Goal: Task Accomplishment & Management: Use online tool/utility

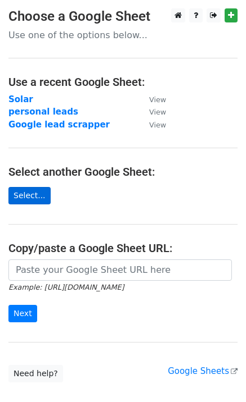
click at [18, 192] on link "Select..." at bounding box center [29, 195] width 42 height 17
click at [24, 190] on link "Select..." at bounding box center [29, 195] width 42 height 17
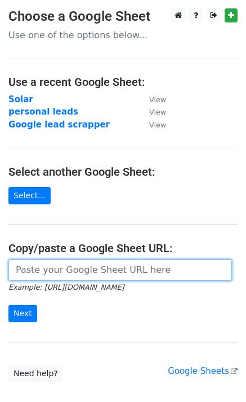
click at [140, 270] on input "url" at bounding box center [119, 270] width 223 height 21
paste input "https://docs.google.com/spreadsheets/d/1FjE65zHVOVilH8-WpymnfWuBtQir11QFVx0FVQL…"
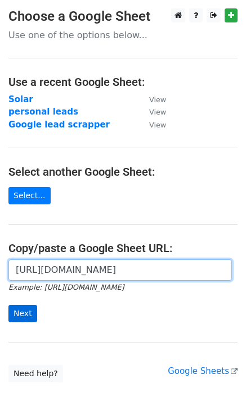
type input "https://docs.google.com/spreadsheets/d/1FjE65zHVOVilH8-WpymnfWuBtQir11QFVx0FVQL…"
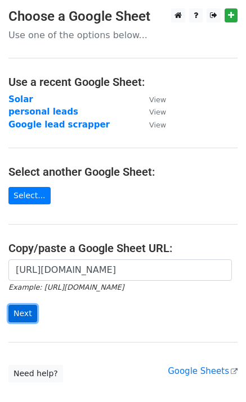
scroll to position [0, 0]
click at [15, 311] on input "Next" at bounding box center [22, 313] width 29 height 17
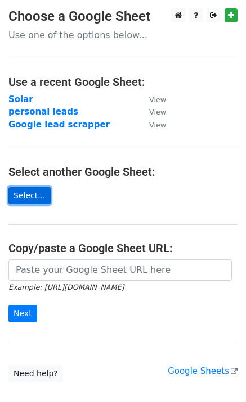
click at [25, 193] on link "Select..." at bounding box center [29, 195] width 42 height 17
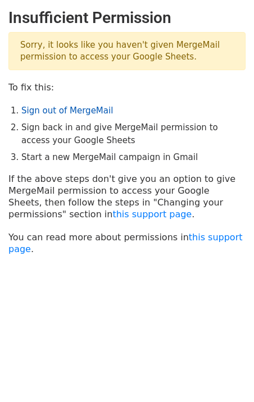
click at [64, 111] on link "Sign out of MergeMail" at bounding box center [67, 111] width 92 height 10
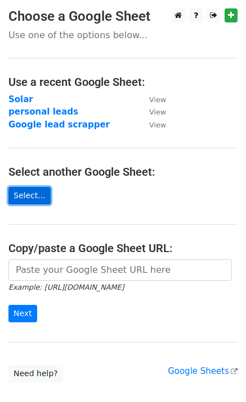
click at [21, 190] on link "Select..." at bounding box center [29, 195] width 42 height 17
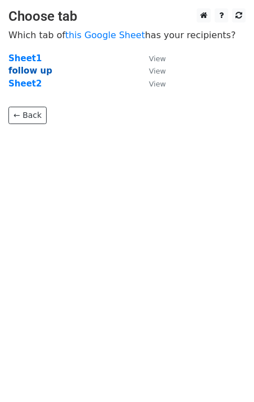
click at [30, 74] on strong "follow up" at bounding box center [30, 71] width 44 height 10
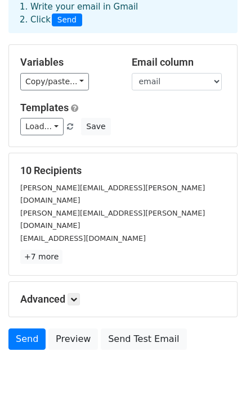
scroll to position [79, 0]
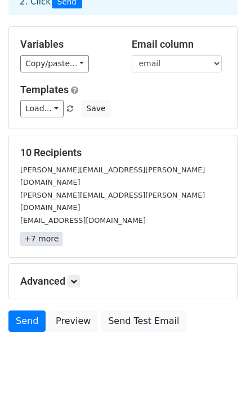
click at [44, 232] on link "+7 more" at bounding box center [41, 239] width 42 height 14
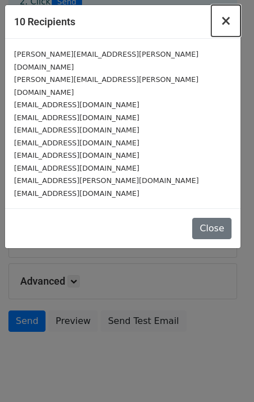
click at [222, 20] on span "×" at bounding box center [225, 21] width 11 height 16
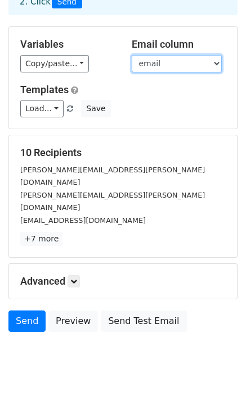
click at [176, 60] on select "name email organization_name organization_website_url linkedin_url photo_url ti…" at bounding box center [177, 63] width 90 height 17
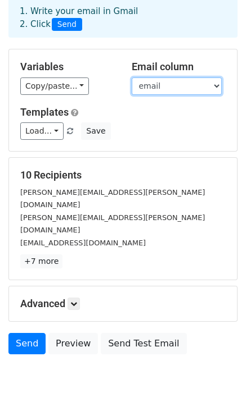
scroll to position [49, 0]
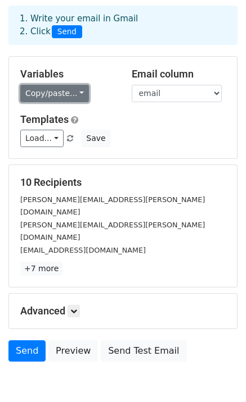
click at [61, 101] on link "Copy/paste..." at bounding box center [54, 93] width 69 height 17
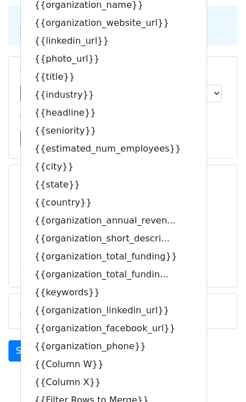
click at [215, 128] on div "Templates Load... No templates saved Save" at bounding box center [123, 131] width 222 height 34
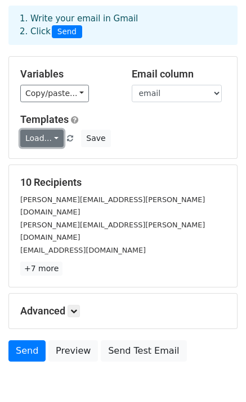
click at [52, 134] on link "Load..." at bounding box center [41, 138] width 43 height 17
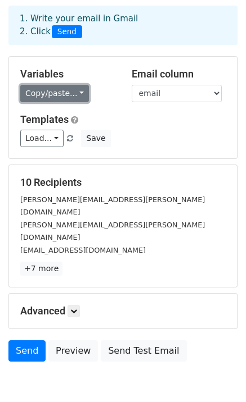
click at [44, 101] on link "Copy/paste..." at bounding box center [54, 93] width 69 height 17
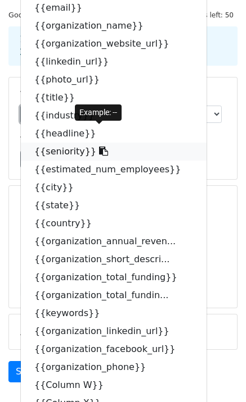
scroll to position [31, 0]
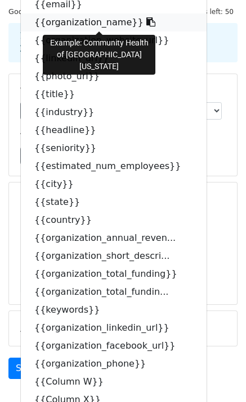
click at [146, 21] on icon at bounding box center [150, 21] width 9 height 9
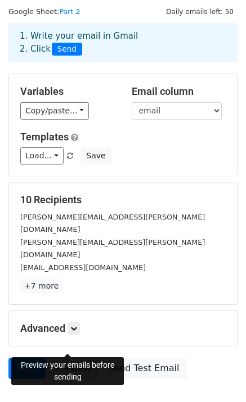
click at [64, 358] on link "Preview" at bounding box center [72, 368] width 49 height 21
click at [43, 279] on link "+7 more" at bounding box center [41, 286] width 42 height 14
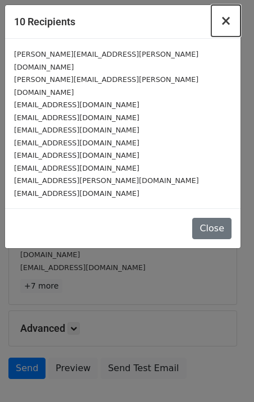
click at [224, 23] on span "×" at bounding box center [225, 21] width 11 height 16
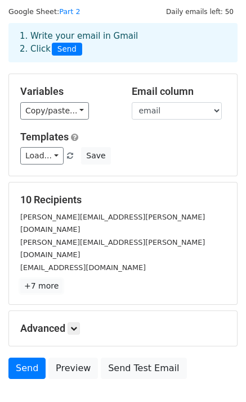
scroll to position [79, 0]
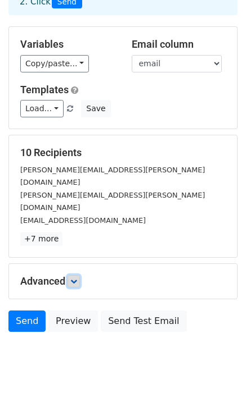
click at [77, 278] on icon at bounding box center [73, 281] width 7 height 7
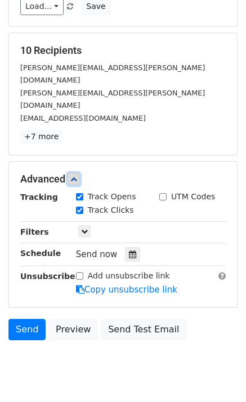
scroll to position [183, 0]
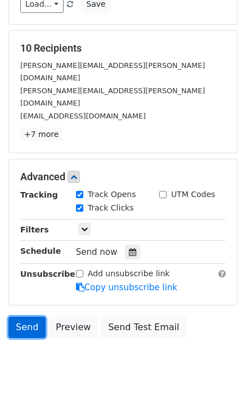
click at [28, 317] on link "Send" at bounding box center [26, 327] width 37 height 21
